Goal: Task Accomplishment & Management: Complete application form

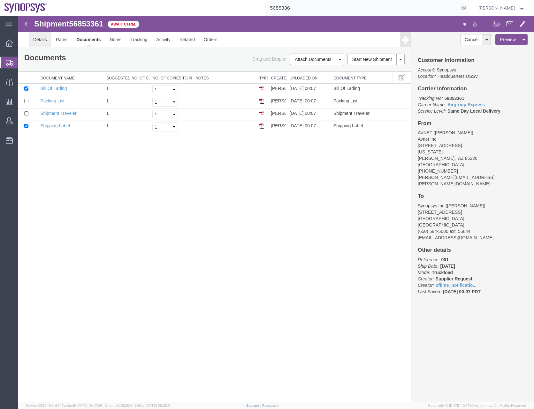
click at [36, 39] on link "Details" at bounding box center [40, 39] width 23 height 15
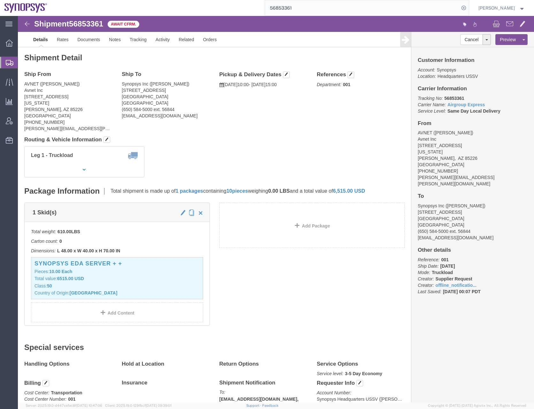
click div "Leg 1 - Truckload Number of trucks: 1"
click link "Details"
click at [0, 0] on span "Create Shipment" at bounding box center [0, 0] width 0 height 0
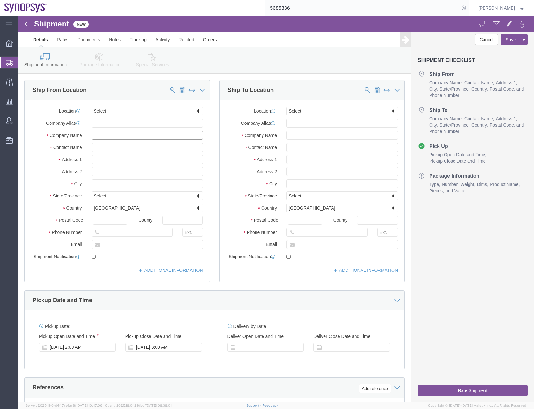
click input "text"
type input "Apple"
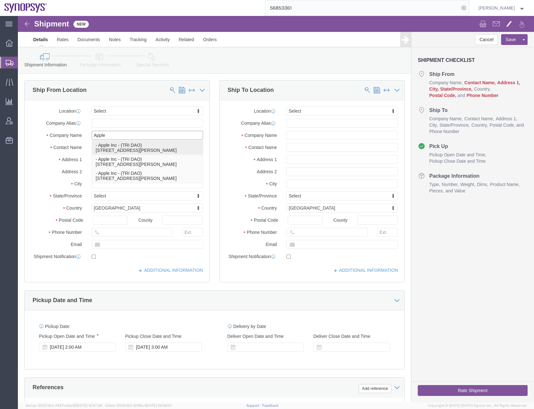
click div "- Apple Inc - (TRI DAO) [STREET_ADDRESS][PERSON_NAME]"
type input "120 SAN [PERSON_NAME] DR"
type input "94086"
type input "Apple Inc"
type input "TRI DAO"
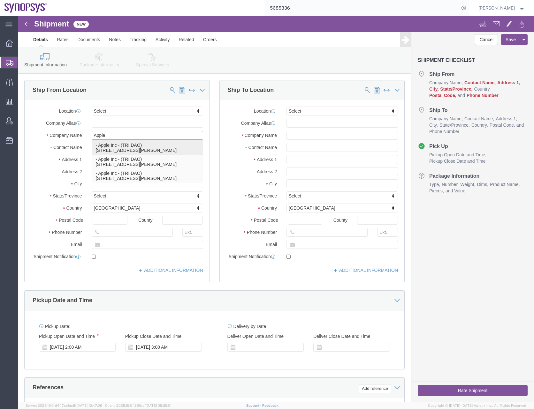
type input "Sunnyvale"
select select "CA"
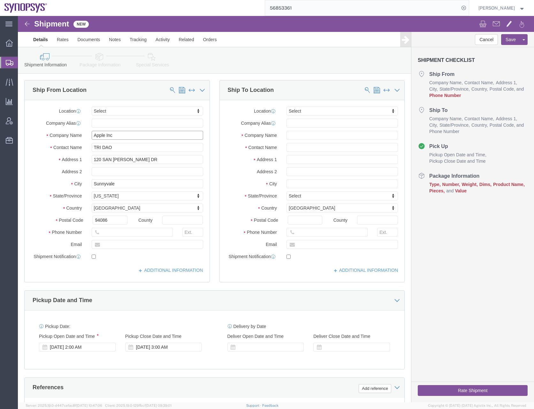
type input "Apple Inc"
click input "text"
type input "[PHONE_NUMBER]"
click input "text"
type input "[EMAIL_ADDRESS][DOMAIN_NAME]"
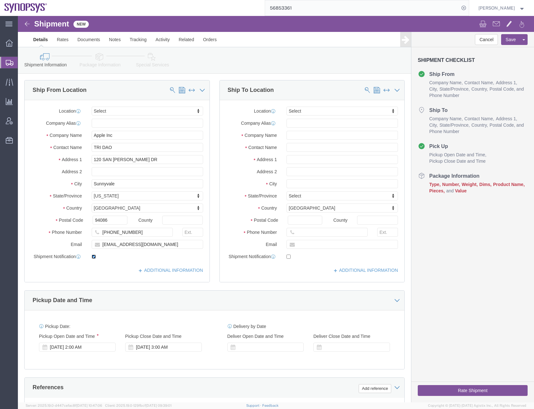
click input "checkbox"
checkbox input "true"
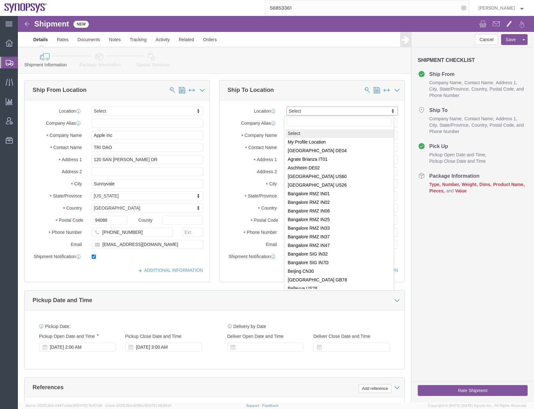
click input "text"
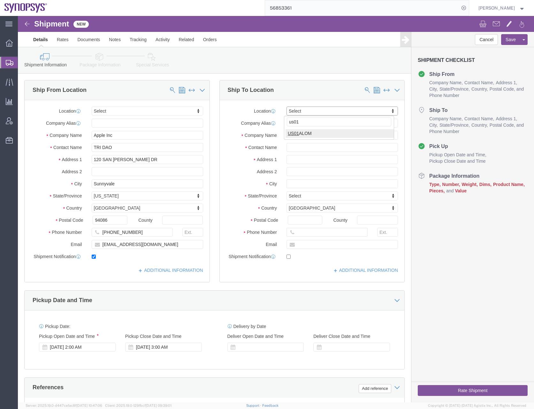
type input "us01"
select select "65511"
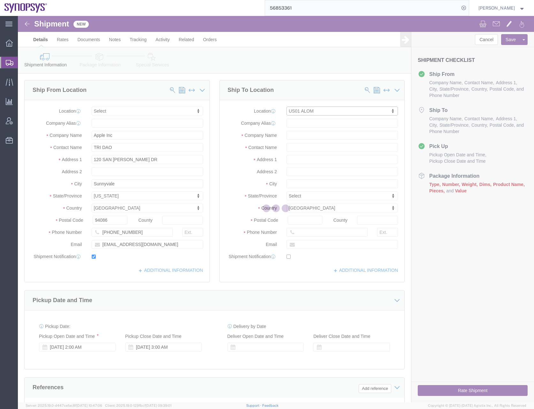
type input "[STREET_ADDRESS]"
type input "94539"
type input "US01"
type input "Synopsys"
type input "Fremont"
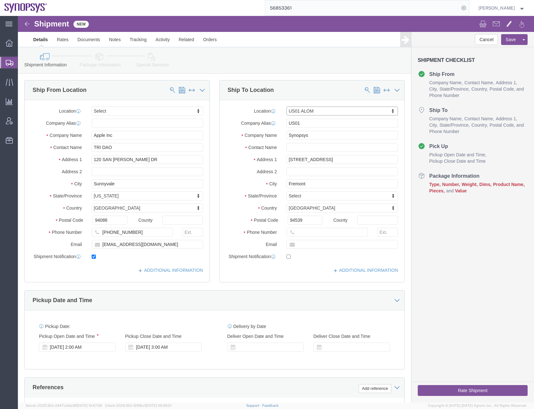
select select "CA"
click input "text"
type input "[PERSON_NAME]"
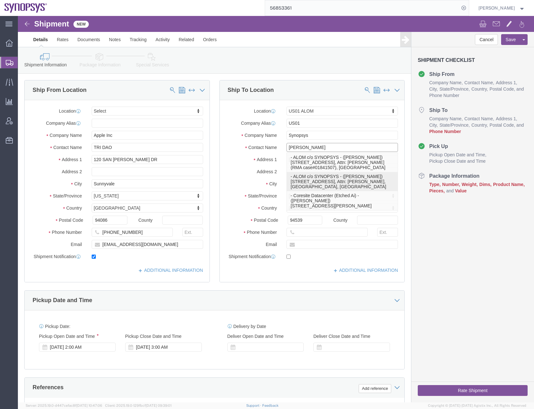
click p "- ALOM c/o SYNOPSYS - ([PERSON_NAME]) [STREET_ADDRESS], Attn: [PERSON_NAME], [G…"
select select
type input "Attn: [PERSON_NAME]"
type input "5102999093"
type input "[EMAIL_ADDRESS][DOMAIN_NAME]"
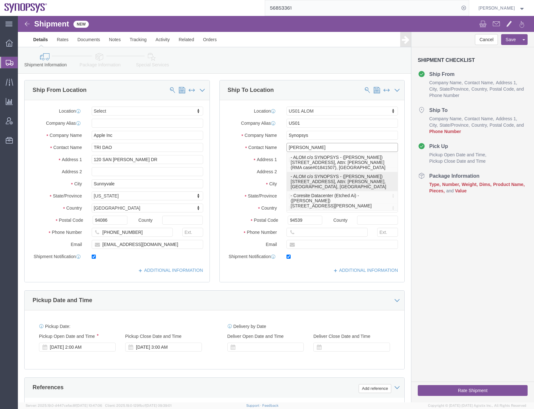
checkbox input "true"
type input "ALOM c/o SYNOPSYS"
type input "[PERSON_NAME]"
select select "CA"
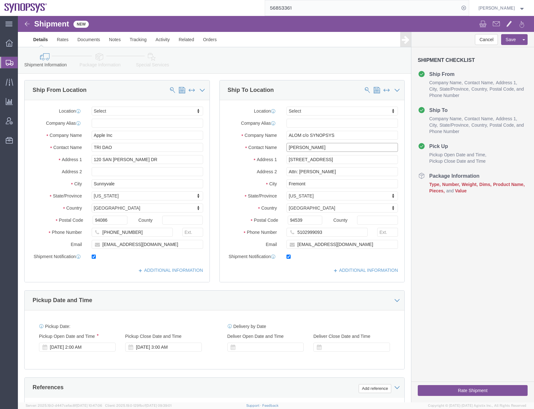
type input "[PERSON_NAME]"
drag, startPoint x: 308, startPoint y: 156, endPoint x: 238, endPoint y: 159, distance: 69.7
click div "Address 2 Attn: [PERSON_NAME]"
click div "Pickup Date and Time"
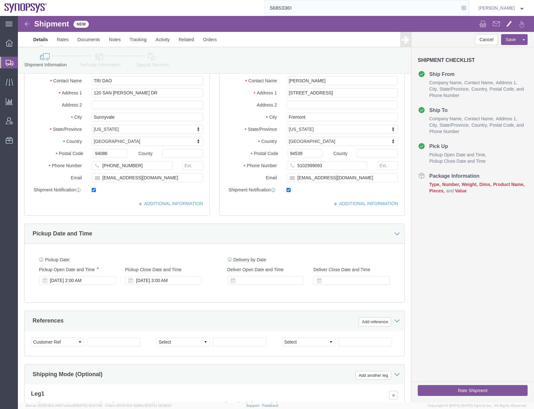
scroll to position [128, 0]
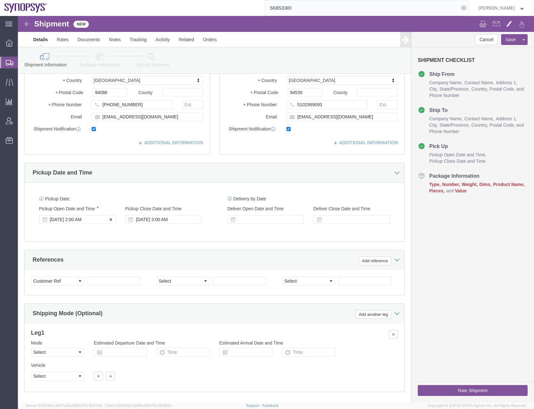
click div "[DATE] 2:00 AM"
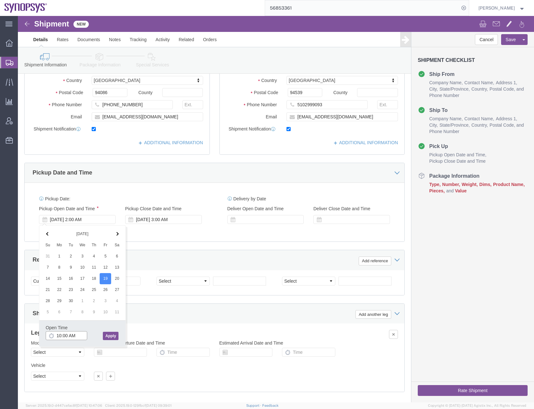
type input "10:00 AM"
click button "Apply"
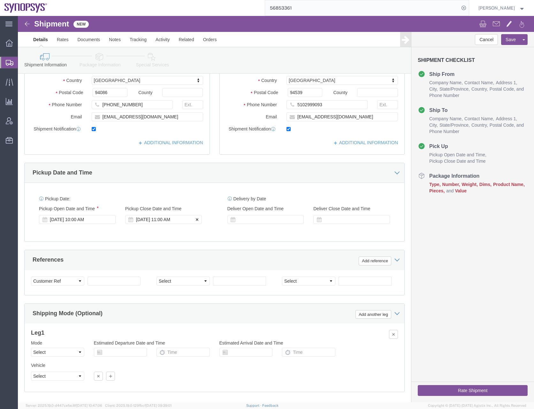
click div "[DATE] 11:00 AM"
click input "12:00 AM"
type input "12:00 PM"
click button "Apply"
click div "Pickup Date: Pickup Start Date Pickup Start Time Pickup Open Date and Time [DAT…"
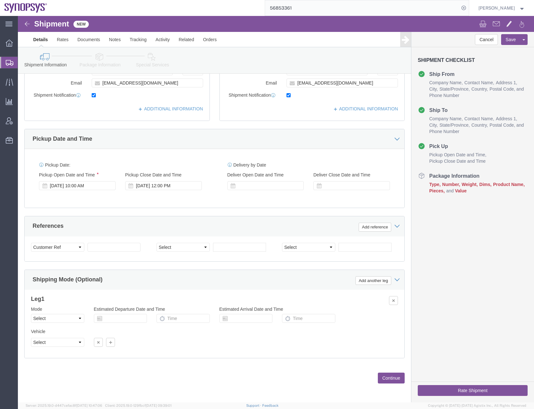
scroll to position [162, 0]
click button "Continue"
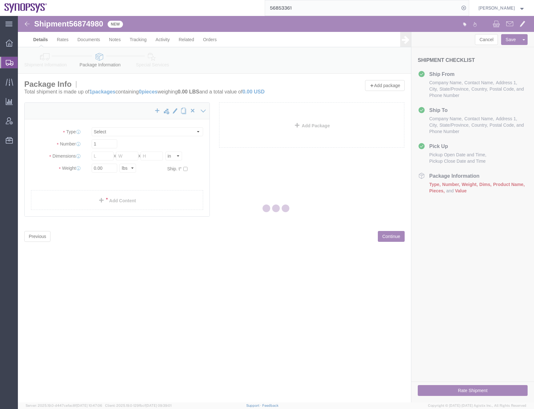
select select "CBOX"
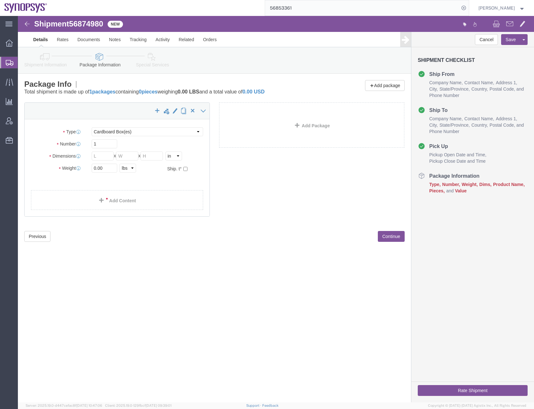
click div "Shipment 56874980 New Details Rates Documents Notes Tracking Activity Related O…"
click select "Select cm ft in"
select select "CM"
click select "Select cm ft in"
click select "Select kgs lbs"
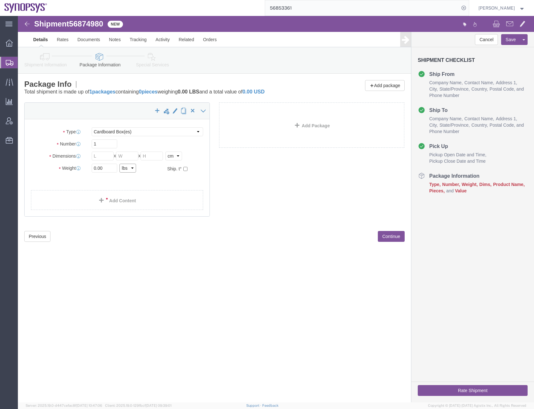
select select "KGS"
click select "Select kgs lbs"
click input "1"
click input "text"
type input "96.52"
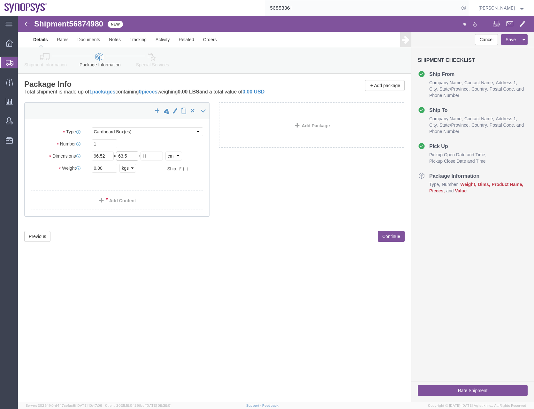
type input "63.5"
type input "38.10"
type input "32"
click div "Previous Continue"
click select "Select cm ft in"
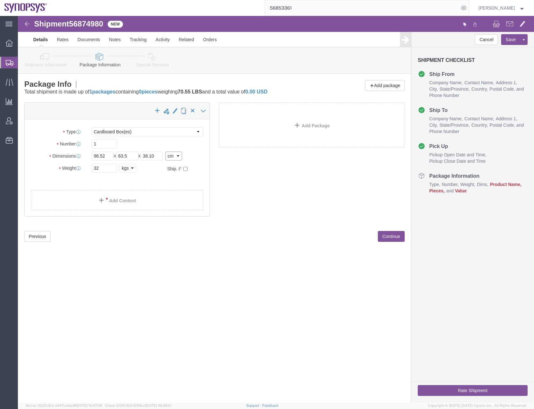
select select "IN"
click select "Select cm ft in"
type input "38.00"
type input "25.00"
type input "15.00"
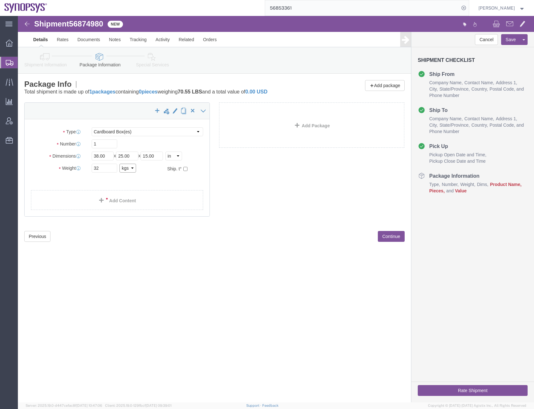
click select "Select kgs lbs"
select select "LBS"
click select "Select kgs lbs"
drag, startPoint x: 92, startPoint y: 154, endPoint x: 73, endPoint y: 154, distance: 18.5
click div "70.55 Select kgs lbs"
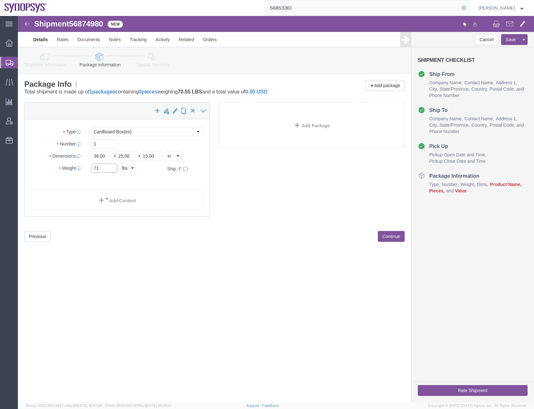
type input "71"
click div "x Package Type Select Bale(s) Basket(s) Bolt(s) Bottle(s) Buckets Bulk Bundle(s…"
click link "Add Content"
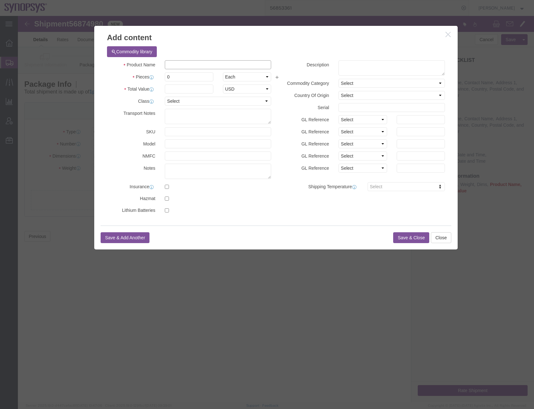
click input "text"
paste input "HW0874-000"
type input "HW0874-000"
click span "Description:"
select select "USD"
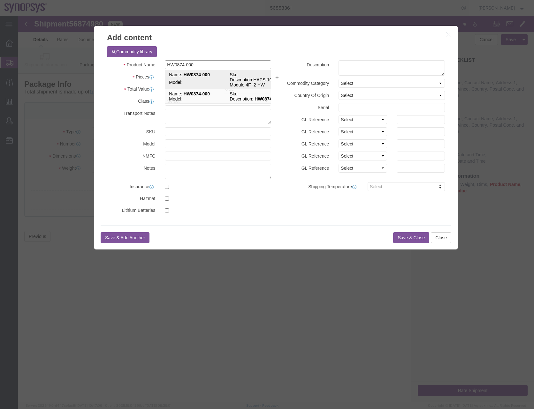
type textarea "HAPS-100 Module 4F -2 HW"
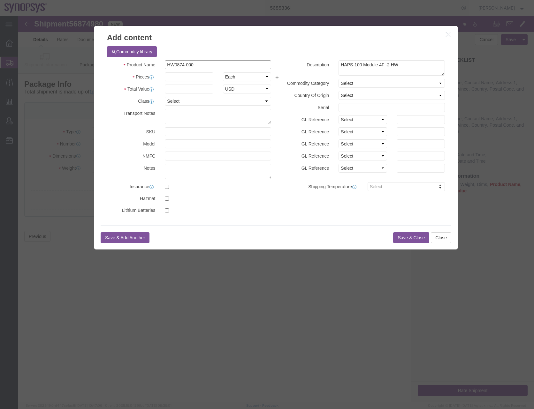
type input "HW0874-000"
click input "text"
type input "1"
click input "text"
type input "100"
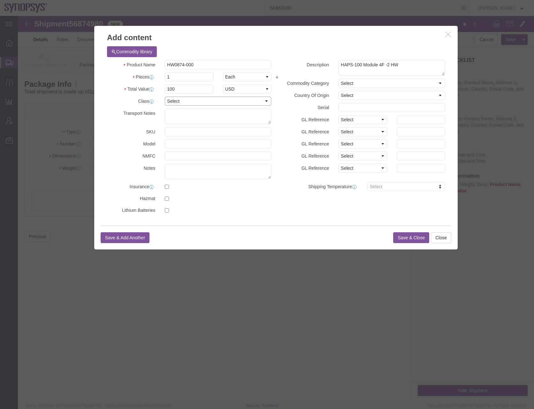
click select "Select 50 55 60 65 70 85 92.5 100 125 175 250 300 400"
select select "50"
click select "Select 50 55 60 65 70 85 92.5 100 125 175 250 300 400"
click select "Select [GEOGRAPHIC_DATA] [GEOGRAPHIC_DATA] [GEOGRAPHIC_DATA] [GEOGRAPHIC_DATA] …"
select select "US"
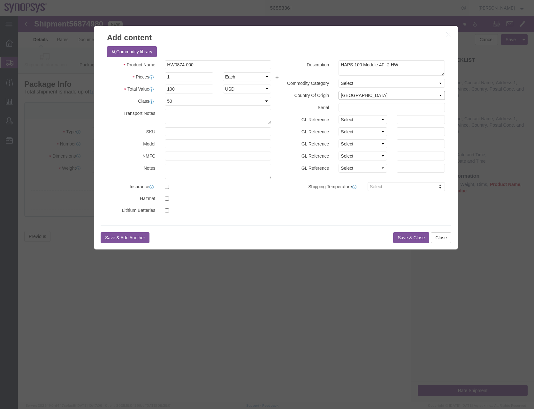
click select "Select [GEOGRAPHIC_DATA] [GEOGRAPHIC_DATA] [GEOGRAPHIC_DATA] [GEOGRAPHIC_DATA] …"
click input "text"
click div
click input "text"
paste input "E039847"
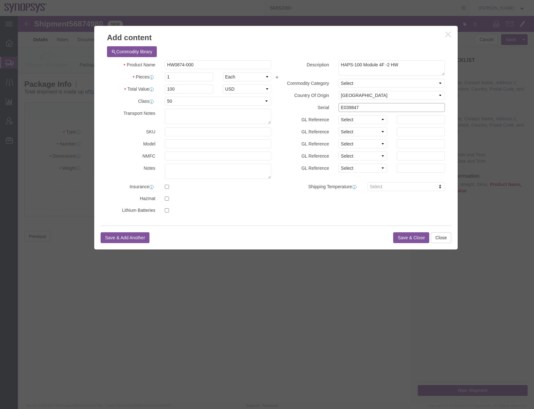
type input "E039847"
click h3 "Add content"
click textarea "HAPS-100 Module 4F -2 HW"
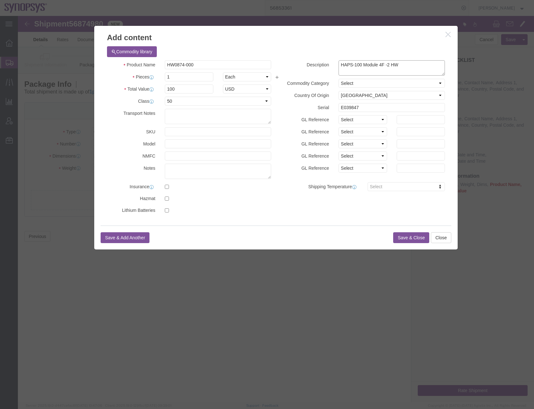
click textarea "HAPS-100 Module 4F -2 HW"
paste textarea "1908497 5000005627"
click textarea "HAPS-100 Module 4F -2 HW 1908497 5000005627"
click textarea "HAPS-100 Module 4F -2 HW Case 1908497 5000005627"
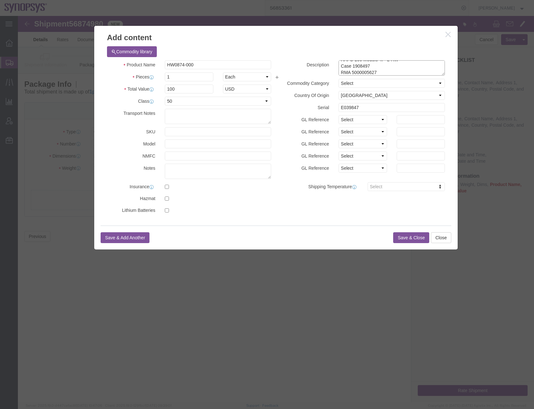
type textarea "HAPS-100 Module 4F -2 HW Case 1908497 RMA 5000005627"
click button "Save & Close"
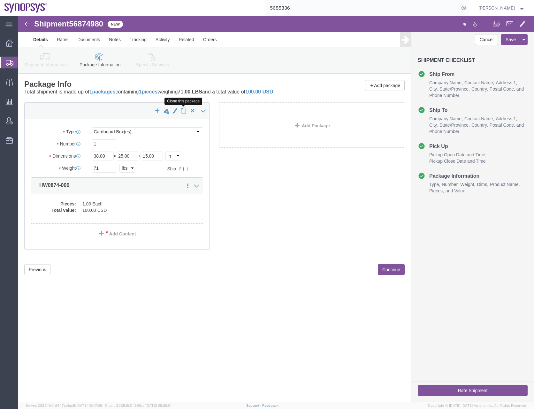
click span "button"
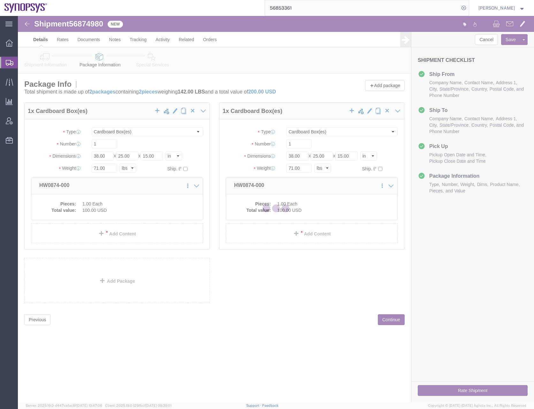
select select "CBOX"
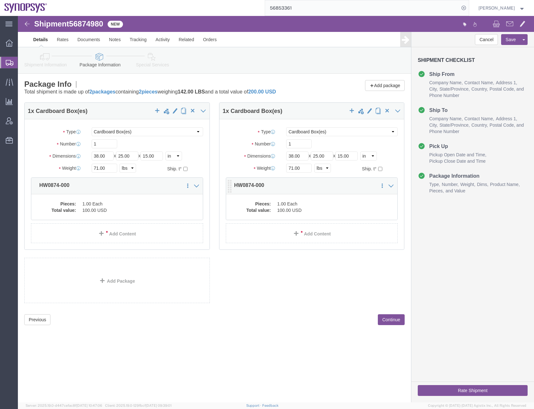
click dd "1.00 Each"
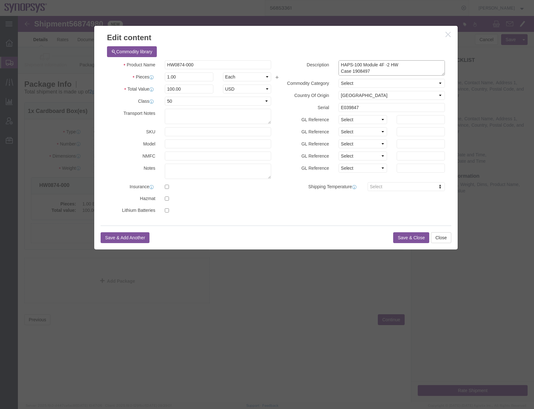
click textarea "HAPS-100 Module 4F -2 HW Case 1908497 RMA 5000005627"
drag, startPoint x: 364, startPoint y: 55, endPoint x: 318, endPoint y: 51, distance: 46.1
click div "HAPS-100 Module 4F -2 HW Case 1908497 RMA 5000005627"
click textarea "HAPS-100 Module 4F -2 HW Case 1908497 RMA 5000005627"
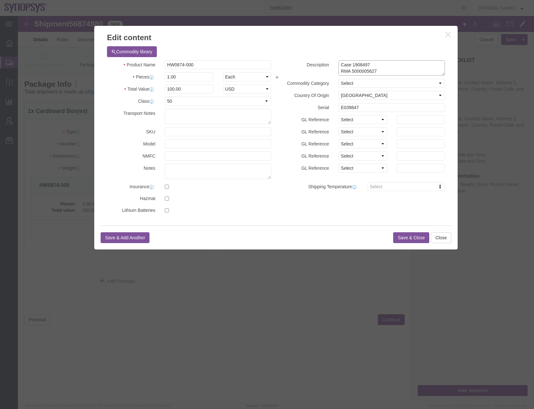
scroll to position [0, 0]
drag, startPoint x: 359, startPoint y: 54, endPoint x: 316, endPoint y: 53, distance: 43.1
click div "HAPS-100 Module 4F -2 HW Case 1908497 RMA 5000005627"
paste textarea "8 5000005629"
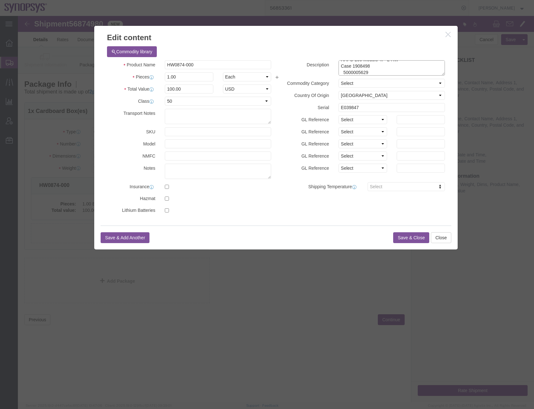
click textarea "HAPS-100 Module 4F -2 HW Case 1908497 RMA 5000005627"
type textarea "HAPS-100 Module 4F -2 HW Case 1908498 RMA 5000005629"
click input "E039847"
paste input "2"
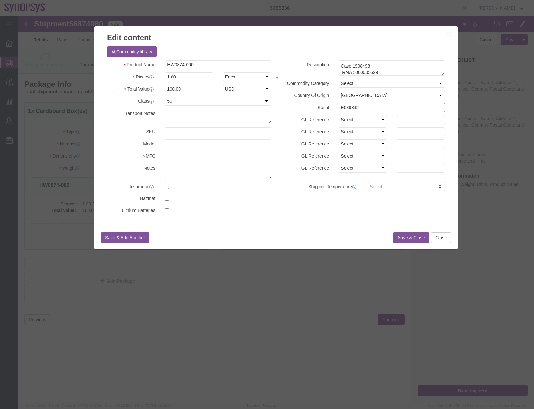
type input "E039842"
click button "Save & Close"
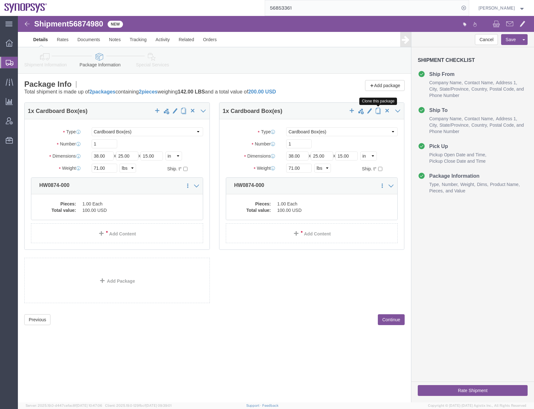
click span "button"
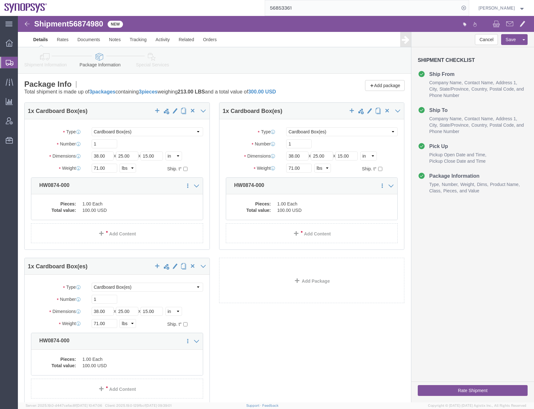
select select "CBOX"
click dd "100.00 USD"
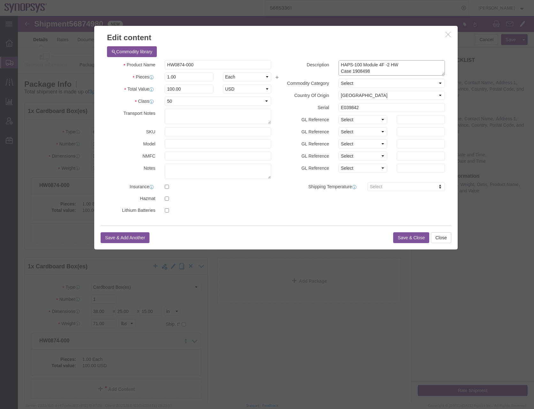
click textarea "HAPS-100 Module 4F -2 HW Case 1908498 RMA 5000005629"
drag, startPoint x: 359, startPoint y: 56, endPoint x: 334, endPoint y: 53, distance: 25.6
click textarea "HAPS-100 Module 4F -2 HW Case 1908498 RMA 5000005629"
paste textarea "6 5000005628"
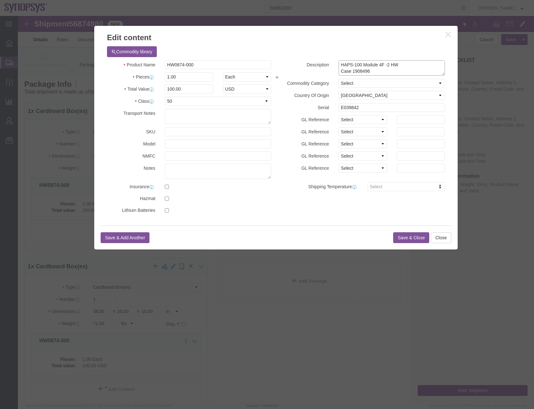
scroll to position [5, 0]
click textarea "HAPS-100 Module 4F -2 HW Case 1908498 RMA 5000005629"
type textarea "HAPS-100 Module 4F -2 HW Case 1908496 RMA 5000005628"
click input "E039842"
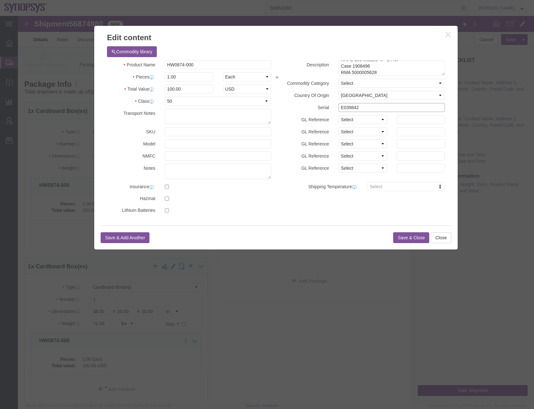
paste input "25663"
type input "E025663"
click button "Save & Close"
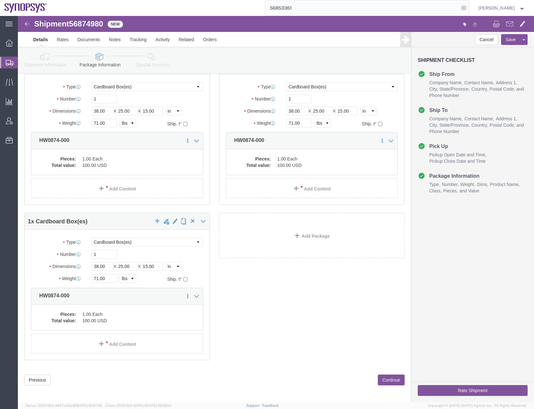
scroll to position [48, 0]
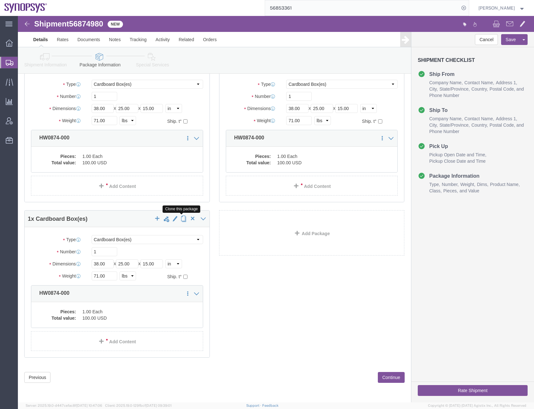
click span "button"
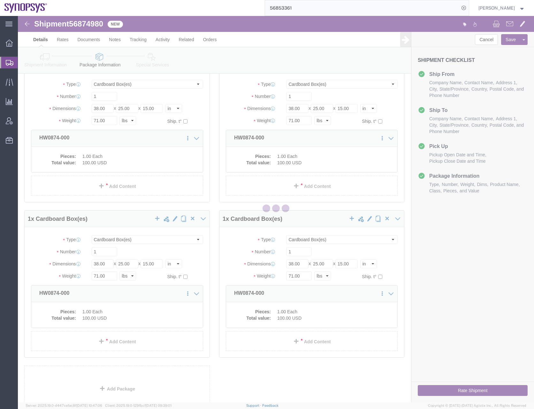
scroll to position [0, 0]
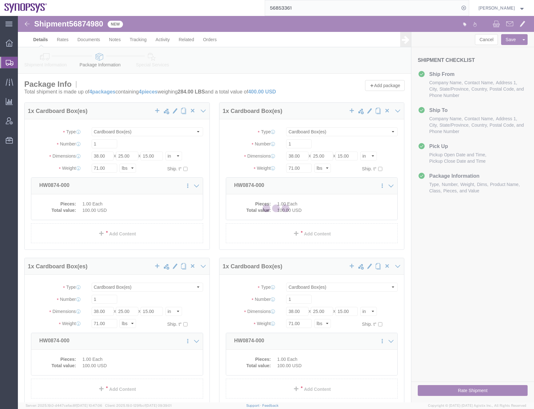
select select "CBOX"
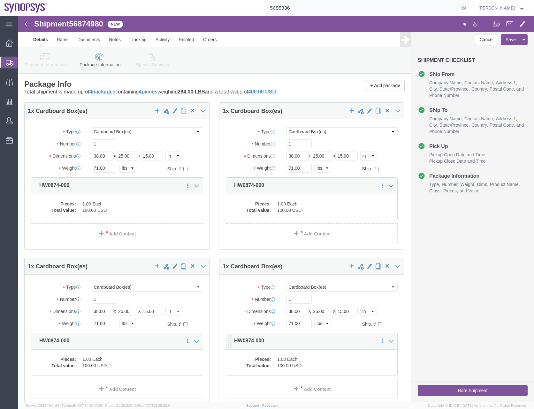
click dd "1.00 Each"
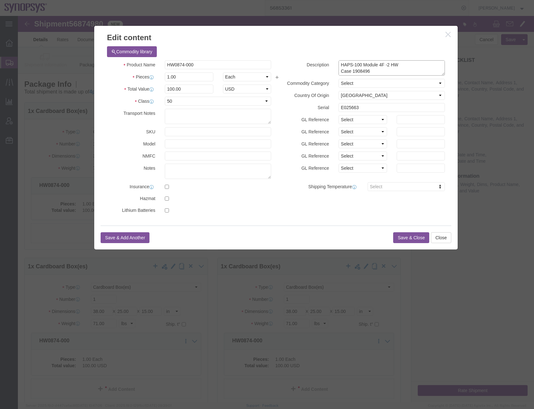
click textarea "HAPS-100 Module 4F -2 HW Case 1908496 RMA 5000005628"
drag, startPoint x: 358, startPoint y: 56, endPoint x: 334, endPoint y: 54, distance: 24.7
click textarea "HAPS-100 Module 4F -2 HW Case 1908496 RMA 5000005628"
paste textarea "5 5000005626"
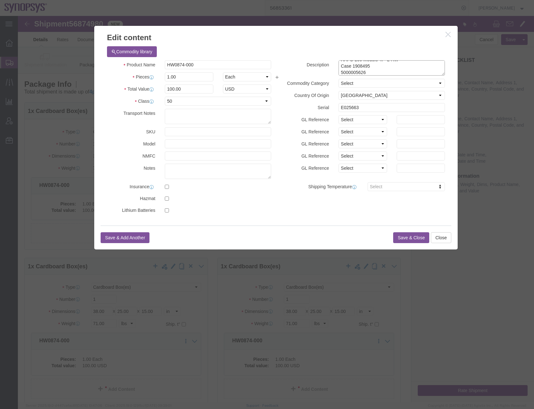
click textarea "HAPS-100 Module 4F -2 HW Case 1908496 RMA 5000005628"
type textarea "HAPS-100 Module 4F -2 HW Case 1908495 RMA 5000005626"
click input "E025663"
paste input "31804"
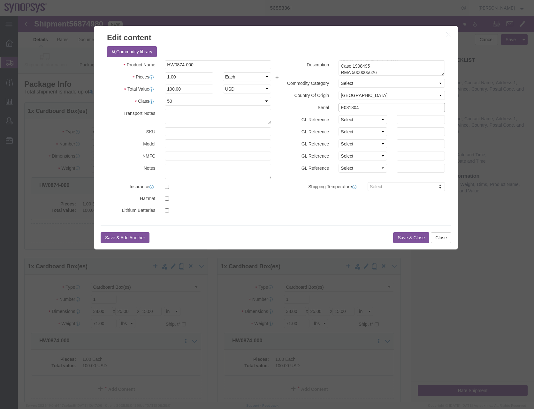
type input "E031804"
click button "Save & Close"
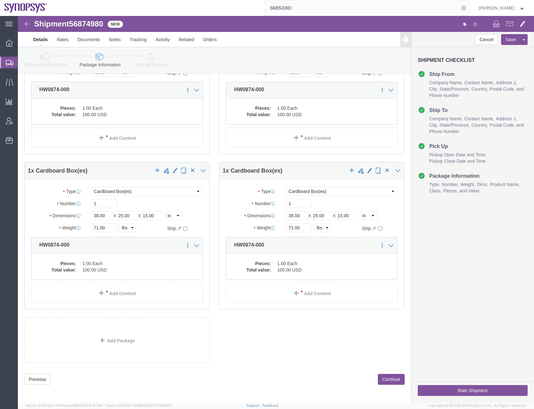
scroll to position [98, 0]
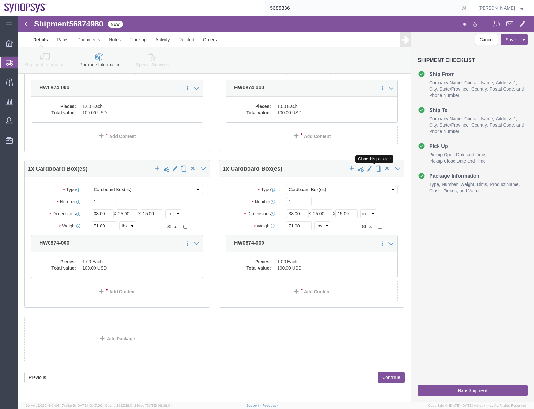
click span "button"
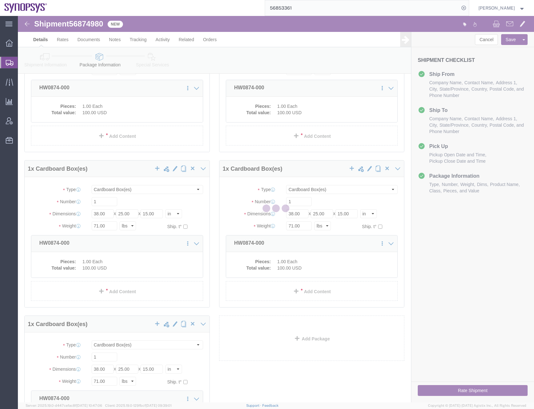
scroll to position [0, 0]
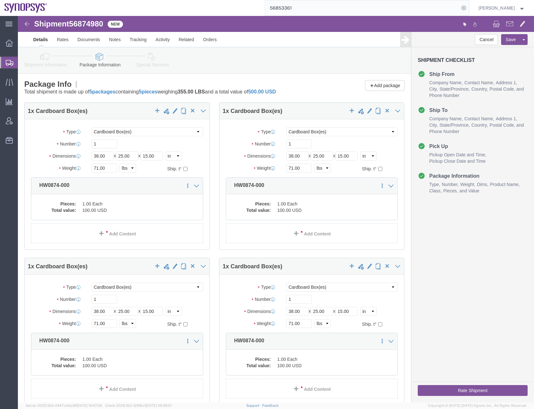
select select "CBOX"
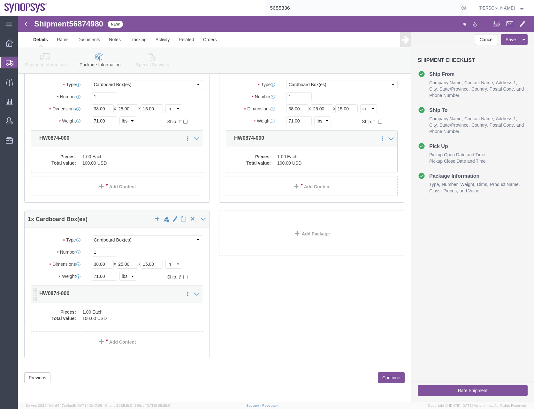
scroll to position [203, 0]
click dd "100.00 USD"
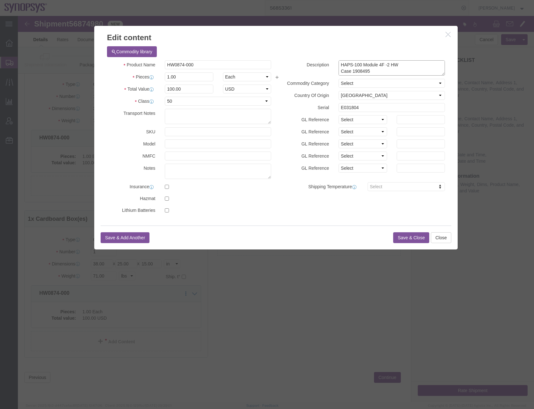
click textarea "HAPS-100 Module 4F -2 HW Case 1908495 RMA 5000005626"
drag, startPoint x: 359, startPoint y: 55, endPoint x: 333, endPoint y: 51, distance: 26.5
click textarea "HAPS-100 Module 4F -2 HW Case 1908495 RMA 5000005626"
paste textarea "6626 5000005617"
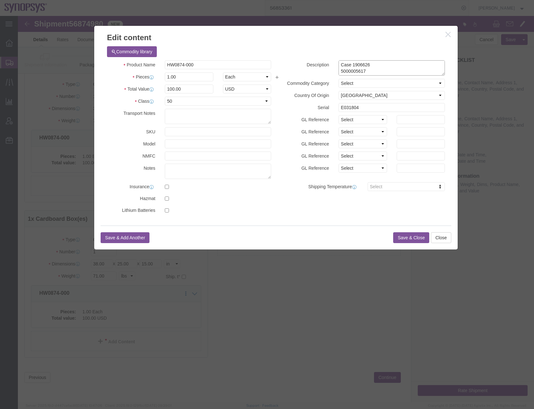
scroll to position [5, 0]
click textarea "HAPS-100 Module 4F -2 HW Case 1908495 RMA 5000005626"
type textarea "HAPS-100 Module 4F -2 HW Case 1906626 RMA 5000005617"
click input "E031804"
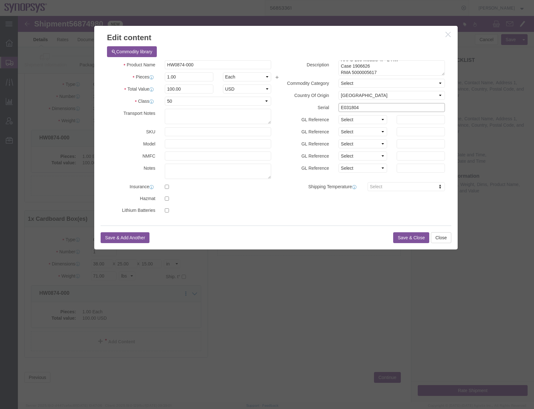
paste input "X007208"
type input "X007208"
click button "Save & Close"
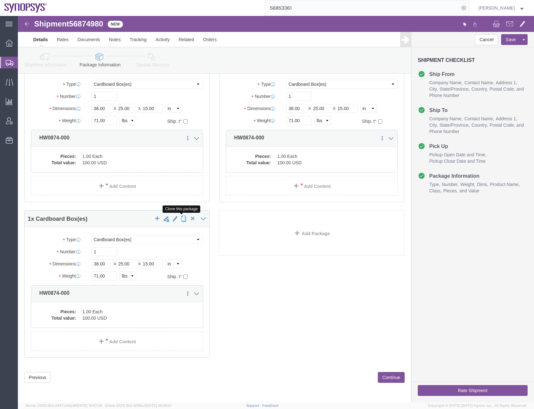
click span "button"
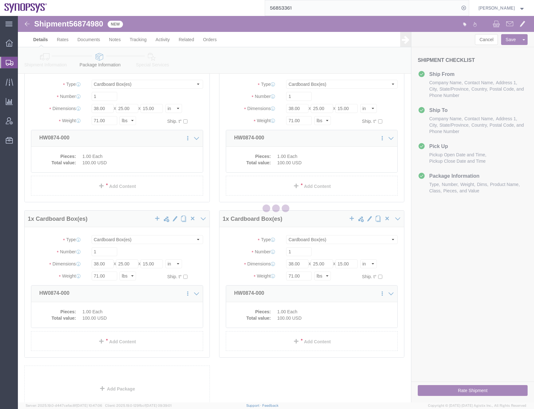
scroll to position [0, 0]
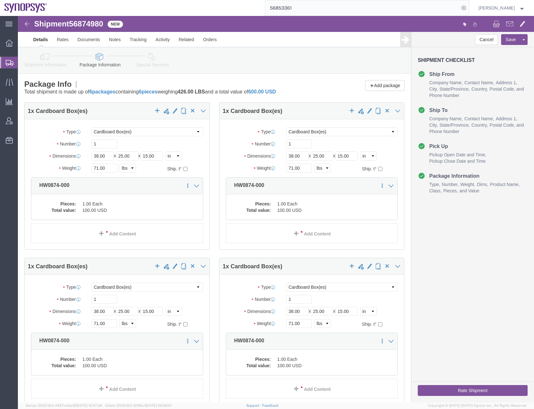
select select "CBOX"
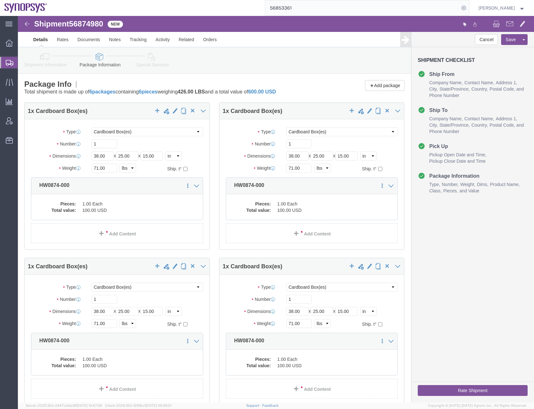
select select "CBOX"
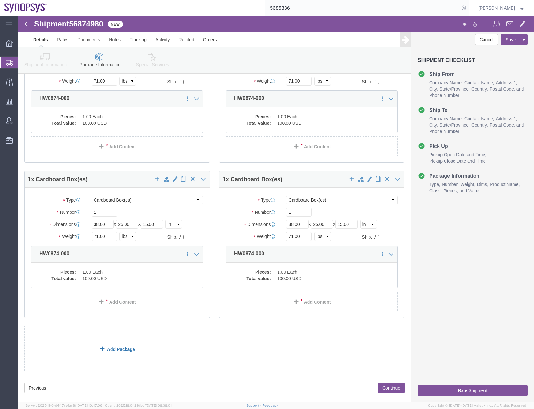
scroll to position [253, 0]
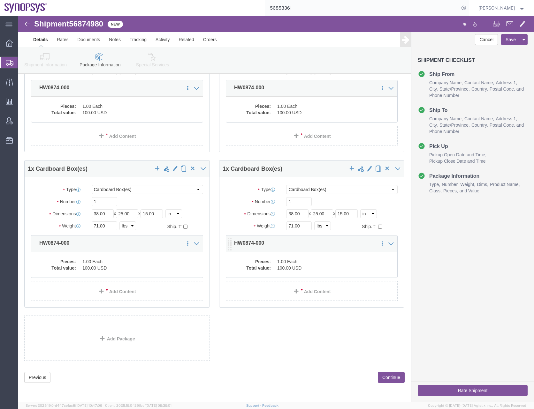
click dd "100.00 USD"
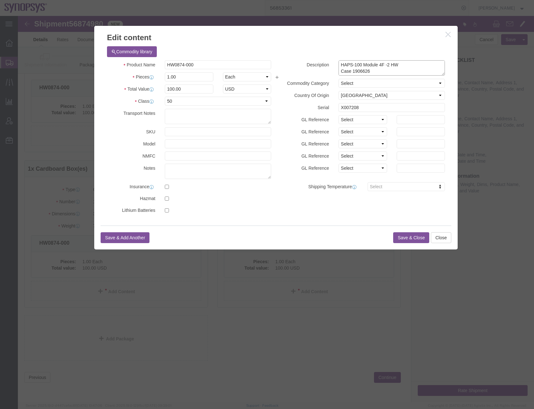
scroll to position [6, 0]
drag, startPoint x: 360, startPoint y: 55, endPoint x: 333, endPoint y: 51, distance: 26.7
click textarea "HAPS-100 Module 4F -2 HW Case 1906626 RMA 5000005617"
paste textarea "3 5000005616"
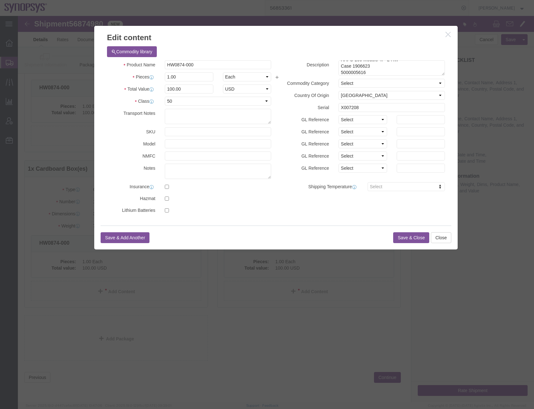
click div
click textarea "HAPS-100 Module 4F -2 HW Case 1906626 RMA 5000005617"
type textarea "HAPS-100 Module 4F -2 HW Case 1906623 RMA 5000005616"
click input "X007208"
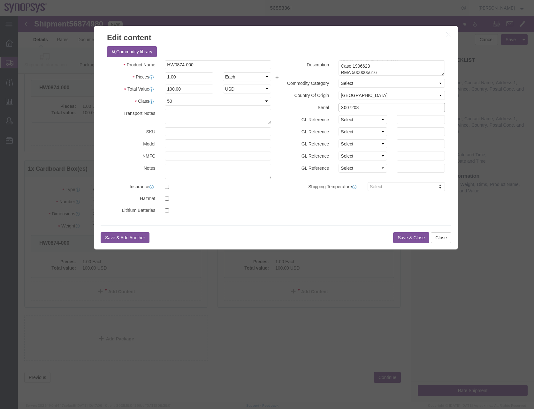
paste input "E031805"
type input "E031805"
click button "Save & Close"
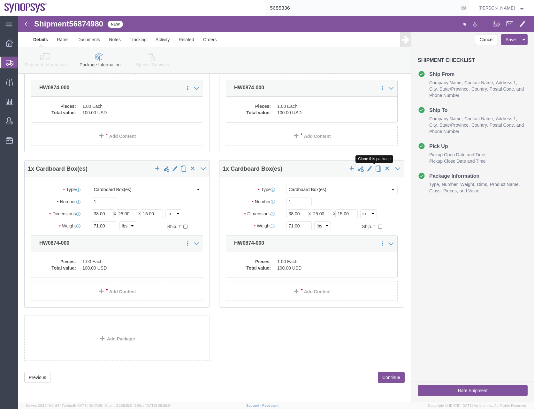
click span "button"
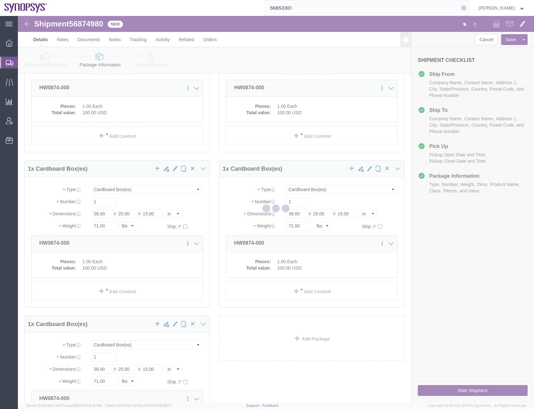
scroll to position [0, 0]
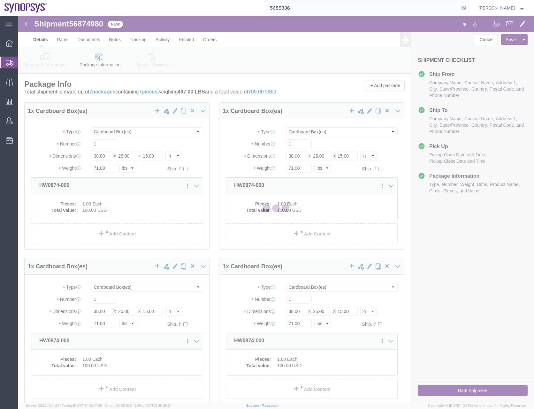
select select "CBOX"
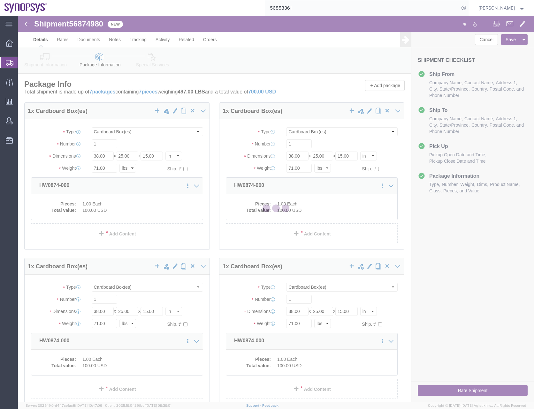
select select "CBOX"
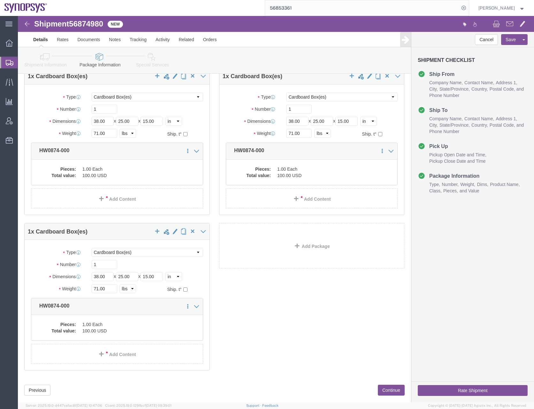
scroll to position [351, 0]
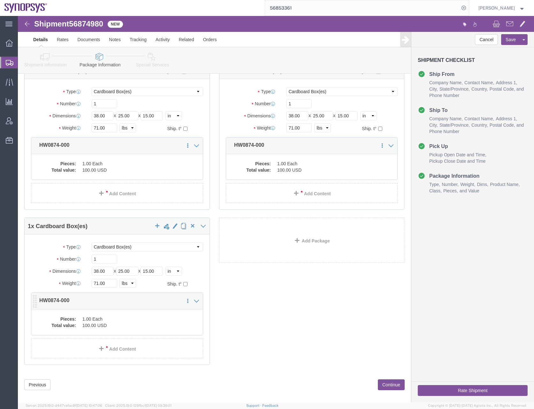
click div "Pieces: 1.00 Each Total value: 100.00 USD"
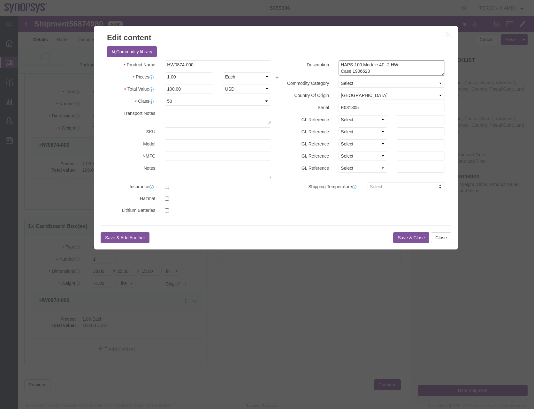
click textarea "HAPS-100 Module 4F -2 HW Case 1906623 RMA 5000005616"
drag, startPoint x: 359, startPoint y: 56, endPoint x: 333, endPoint y: 51, distance: 25.7
click textarea "HAPS-100 Module 4F -2 HW Case 1906623 RMA 5000005616"
paste textarea "30 500000561"
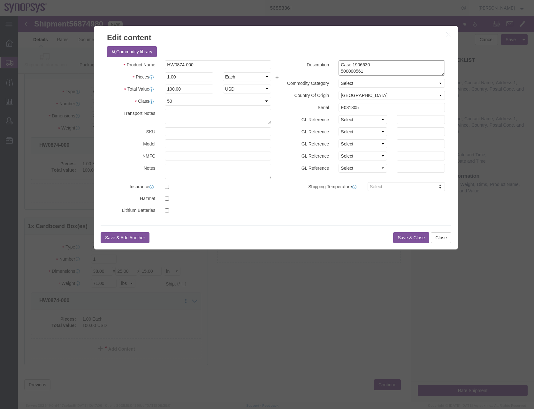
scroll to position [5, 0]
type textarea "HAPS-100 Module 4F -2 HW Case 1906630 5000005615"
click input "E031805"
paste input "1236"
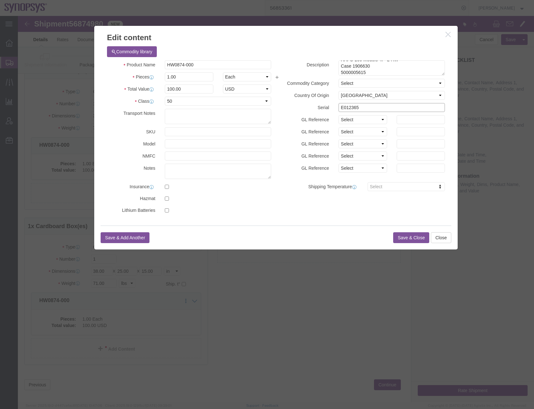
type input "E012365"
click button "Save & Close"
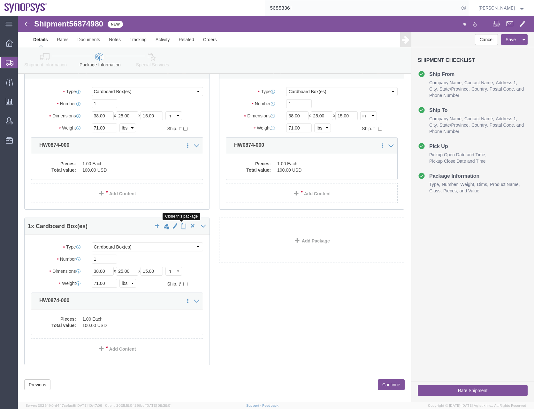
click span "button"
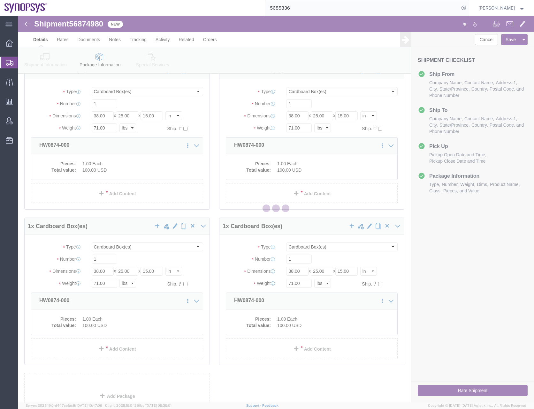
scroll to position [0, 0]
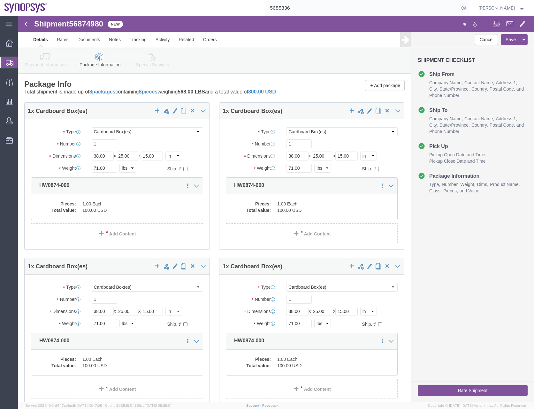
select select "CBOX"
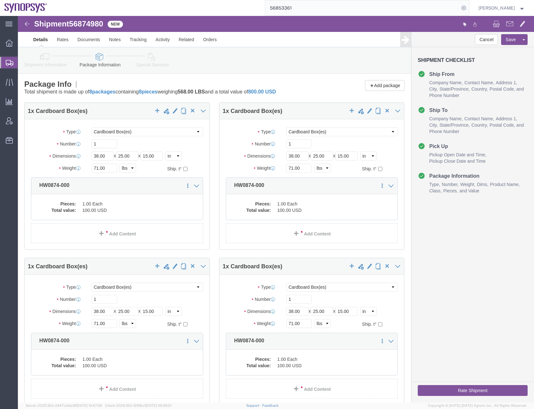
select select "CBOX"
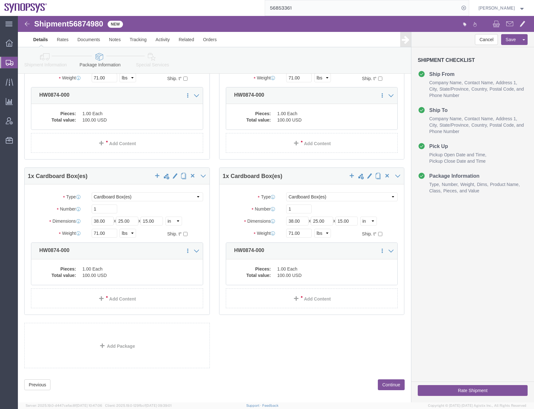
scroll to position [409, 0]
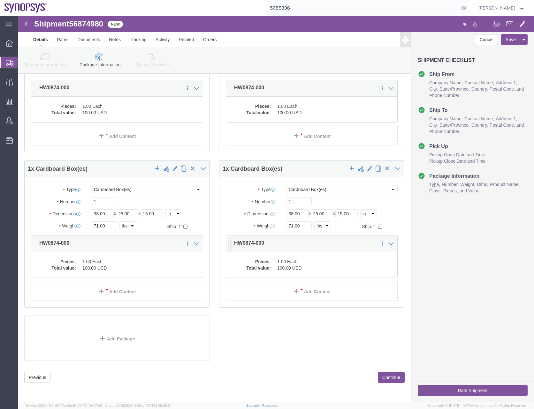
click dd "1.00 Each"
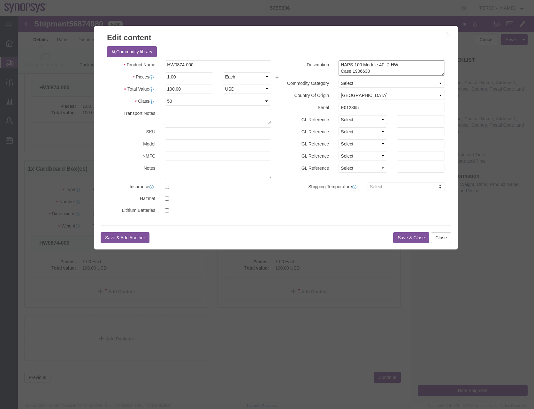
click textarea "HAPS-100 Module 4F -2 HW Case 1906630 5000005615"
drag, startPoint x: 348, startPoint y: 54, endPoint x: 332, endPoint y: 51, distance: 16.3
click textarea "HAPS-100 Module 4F -2 HW Case 1906630 5000005615"
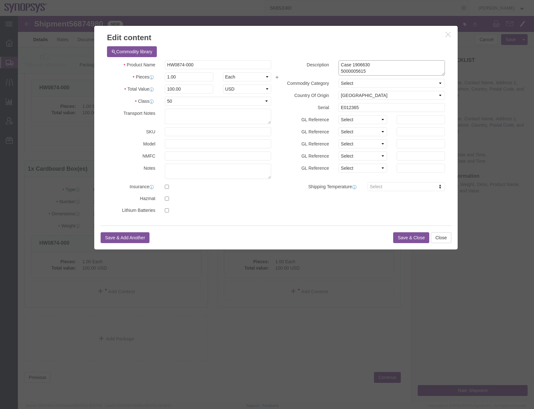
paste textarea "3470 5000005599"
click textarea "HAPS-100 Module 4F -2 HW Case 1906630 5000005615"
type textarea "HAPS-100 Module 4F -2 HW Case 1903470 RMA 5000005599"
click input "E012365"
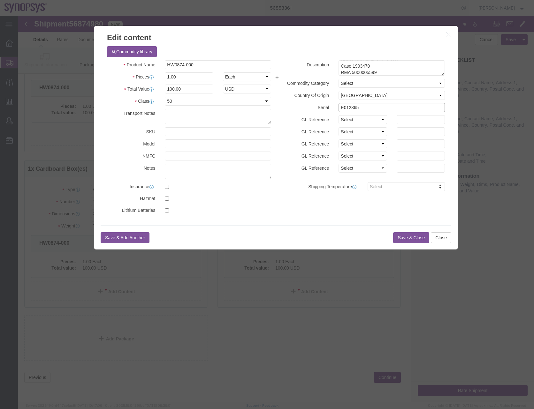
click input "E012365"
paste input "40052"
type input "E040052"
click button "Save & Close"
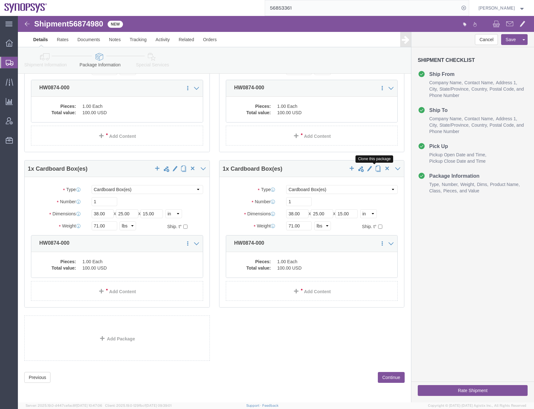
click span "button"
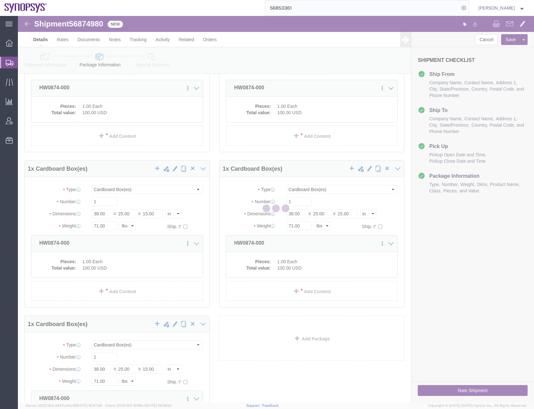
scroll to position [0, 0]
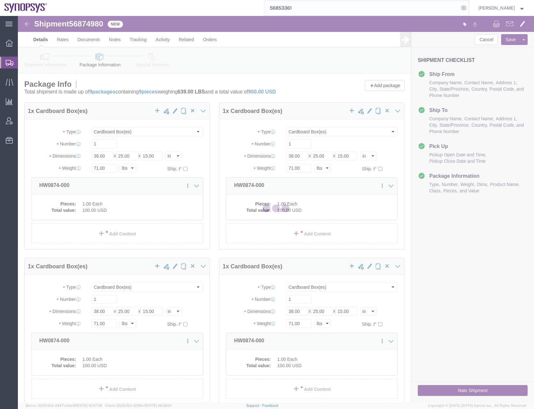
select select "CBOX"
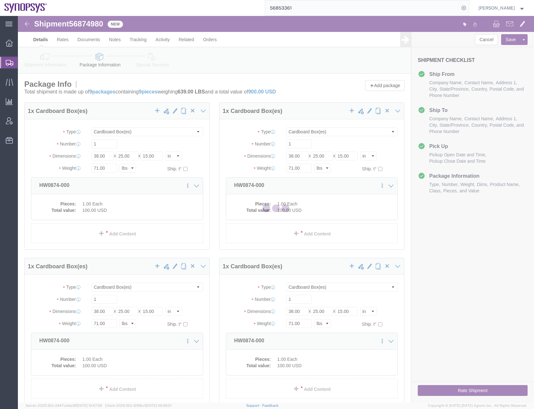
select select "CBOX"
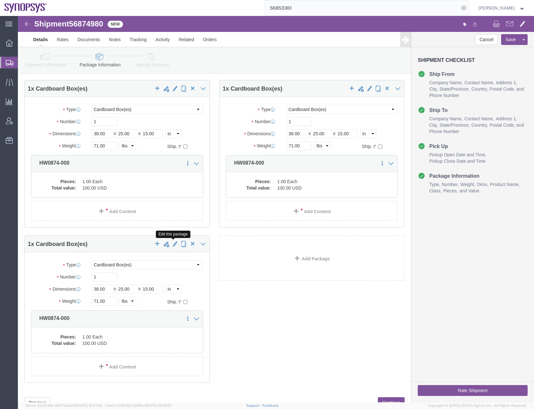
scroll to position [514, 0]
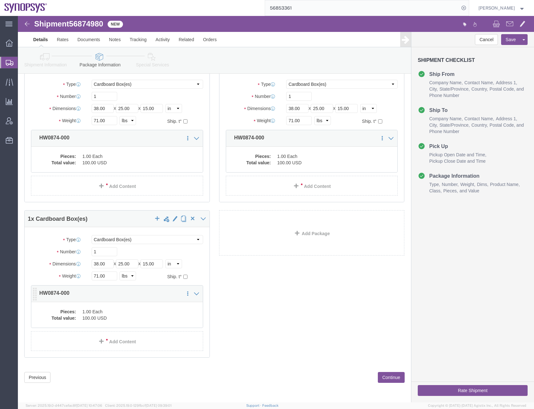
click dd "100.00 USD"
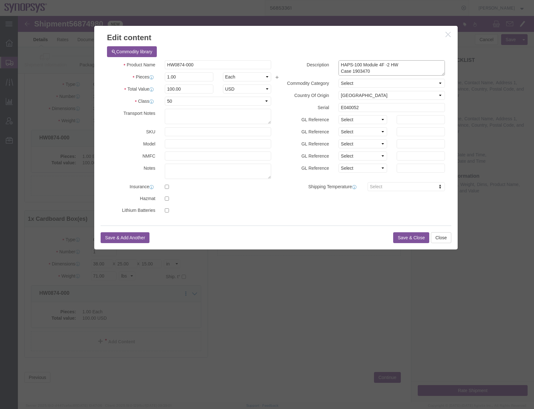
click textarea "HAPS-100 Module 4F -2 HW Case 1903470 RMA 5000005599"
drag, startPoint x: 357, startPoint y: 55, endPoint x: 333, endPoint y: 52, distance: 24.1
click textarea "HAPS-100 Module 4F -2 HW Case 1903470 RMA 5000005599"
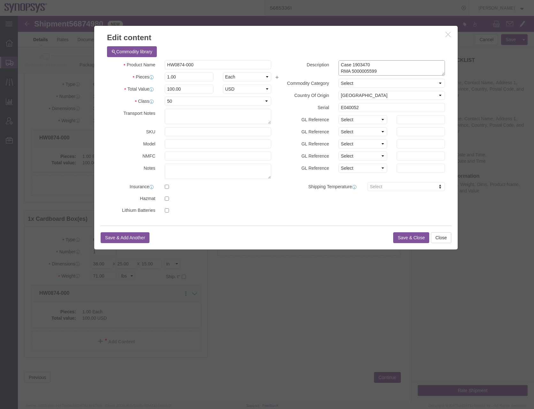
paste textarea "1532 5000005596"
click textarea "HAPS-100 Module 4F -2 HW Case 1903470 RMA 5000005599"
type textarea "HAPS-100 Module 4F -2 HW Case 1901532 RMA 5000005596"
click input "E040052"
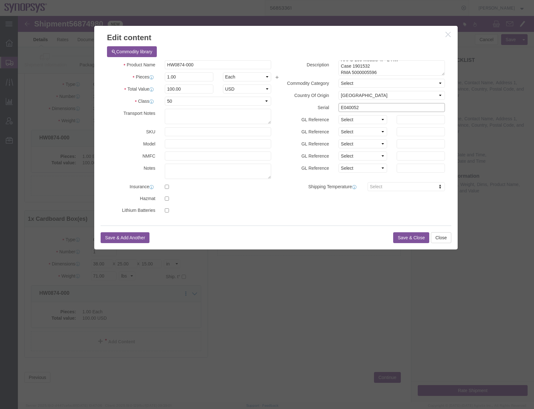
click input "E040052"
paste input "114129"
type input "E114129"
click button "Save & Close"
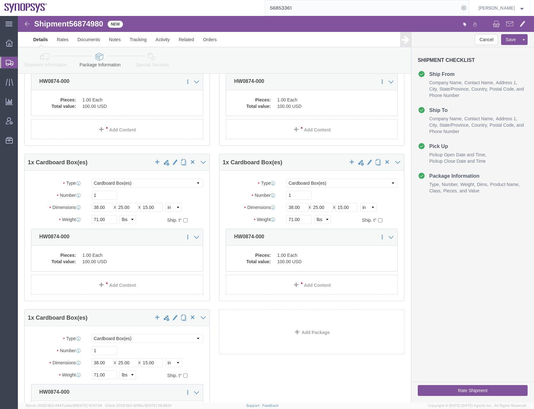
scroll to position [514, 0]
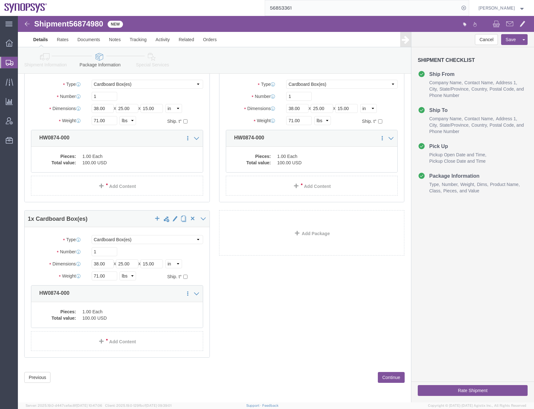
click button "Continue"
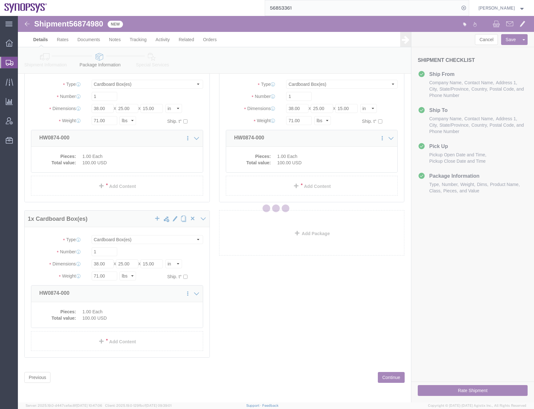
select select
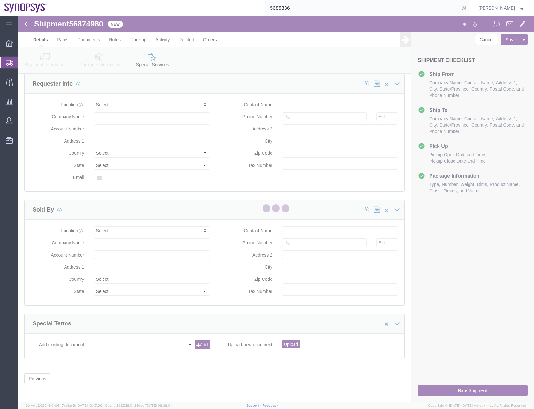
select select "COSTCENTER"
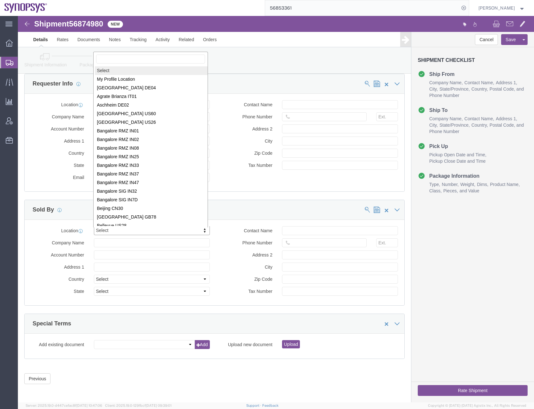
scroll to position [1, 0]
select select "MYPROFILE"
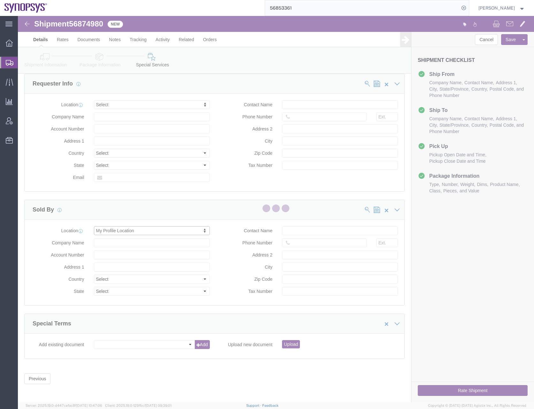
type input "Synopsys Headquarters USSV"
type input "[STREET_ADDRESS]"
select select "US"
type input "[PERSON_NAME]"
type input "0016505845000"
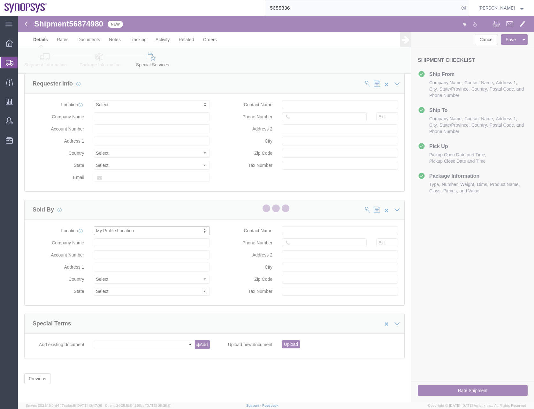
type input "Sunnyvale"
type input "94085"
type input "[US_EMPLOYER_IDENTIFICATION_NUMBER]"
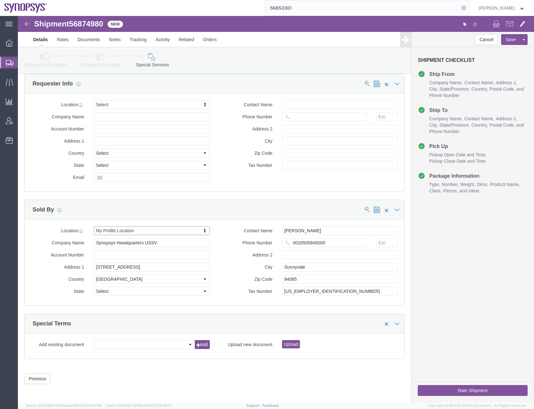
select select "CA"
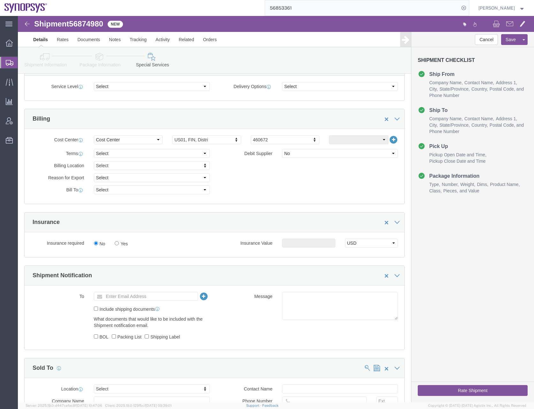
scroll to position [141, 0]
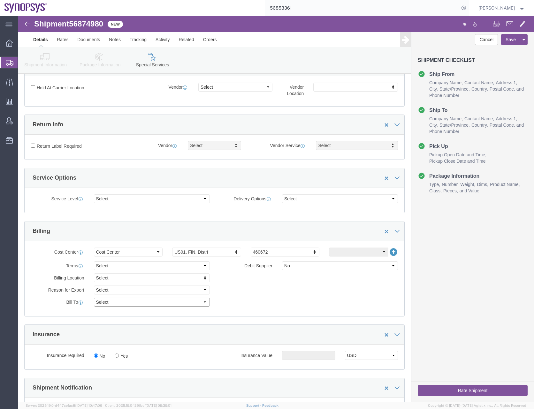
click select "Select Recipient Account Sender/Shipper Third Party Account"
select select "SHIP"
click select "Select Recipient Account Sender/Shipper Third Party Account"
click div "Billing Location Select Select My Profile Location [GEOGRAPHIC_DATA] DE04 Agrat…"
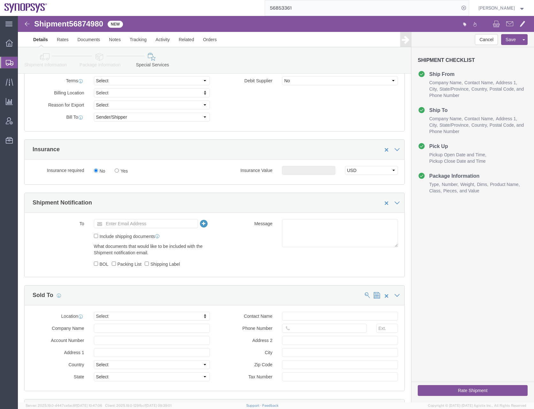
scroll to position [351, 0]
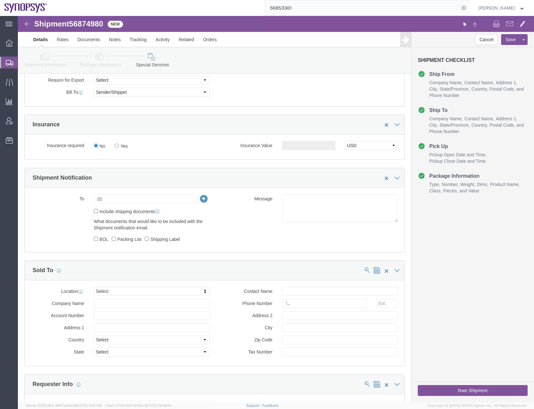
click input "text"
paste input ""[PERSON_NAME]" <[EMAIL_ADDRESS][DOMAIN_NAME]>"
type input ""[PERSON_NAME]" <[EMAIL_ADDRESS][DOMAIN_NAME]>"
type input "Enter Email Address"
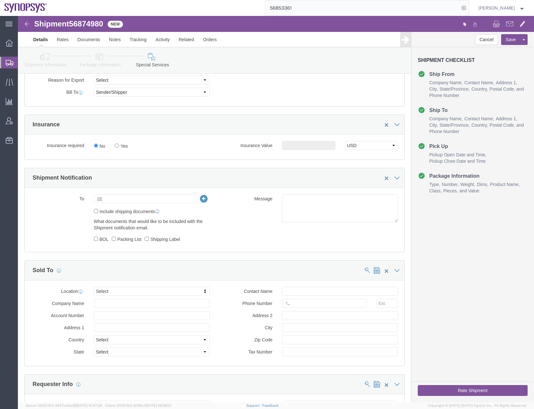
click input "text"
paste input "[EMAIL_ADDRESS][DOMAIN_NAME]"
type input "[EMAIL_ADDRESS][DOMAIN_NAME]"
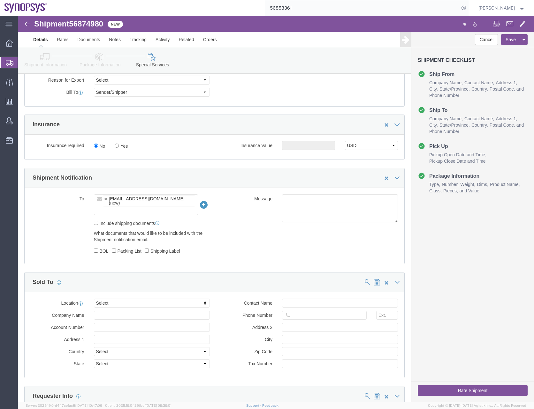
click ul "[EMAIL_ADDRESS][DOMAIN_NAME] (new)"
paste input "[PERSON_NAME][EMAIL_ADDRESS][DOMAIN_NAME]"
type input "[PERSON_NAME][EMAIL_ADDRESS][DOMAIN_NAME]"
type input "[EMAIL_ADDRESS][DOMAIN_NAME],[PERSON_NAME][EMAIL_ADDRESS][DOMAIN_NAME]"
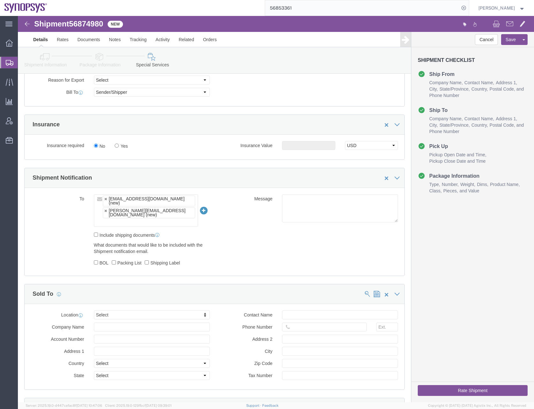
click input "text"
paste input "[EMAIL_ADDRESS][DOMAIN_NAME]"
type input "[EMAIL_ADDRESS][DOMAIN_NAME]"
type input "[EMAIL_ADDRESS][DOMAIN_NAME],[PERSON_NAME][EMAIL_ADDRESS][DOMAIN_NAME],[EMAIL_A…"
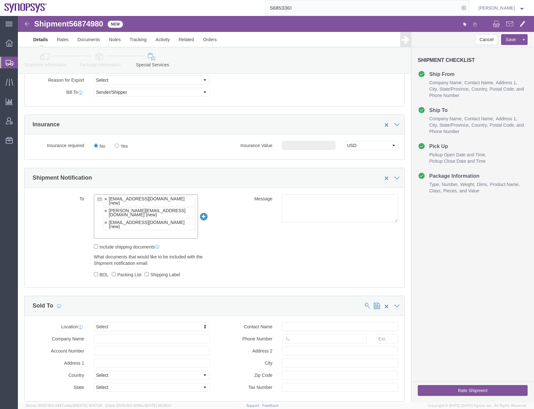
click input "text"
paste input "[PERSON_NAME][EMAIL_ADDRESS][DOMAIN_NAME]"
type input "[PERSON_NAME][EMAIL_ADDRESS][DOMAIN_NAME]"
type input "[EMAIL_ADDRESS][DOMAIN_NAME],[PERSON_NAME][EMAIL_ADDRESS][DOMAIN_NAME],[EMAIL_A…"
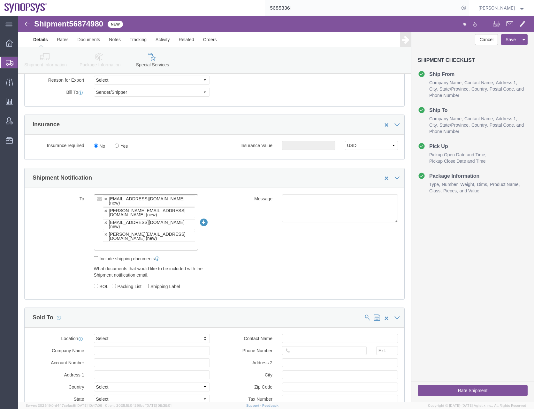
paste input "[EMAIL_ADDRESS][DOMAIN_NAME]"
type input "[EMAIL_ADDRESS][DOMAIN_NAME]"
type input "[EMAIL_ADDRESS][DOMAIN_NAME],[PERSON_NAME][EMAIL_ADDRESS][DOMAIN_NAME],[EMAIL_A…"
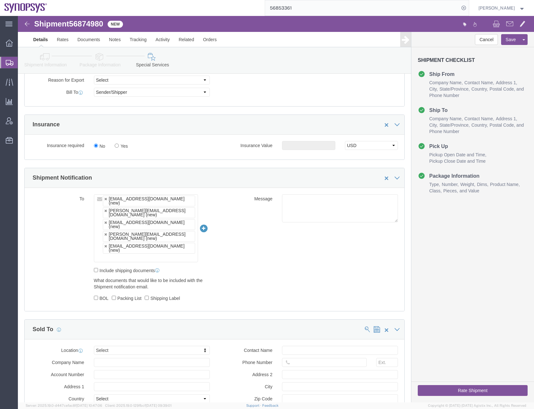
click ul "[EMAIL_ADDRESS][DOMAIN_NAME] (new) [PERSON_NAME][EMAIL_ADDRESS][DOMAIN_NAME] (n…"
paste input "[EMAIL_ADDRESS][DOMAIN_NAME]"
type input "[EMAIL_ADDRESS][DOMAIN_NAME]"
type input "[EMAIL_ADDRESS][DOMAIN_NAME],[PERSON_NAME][EMAIL_ADDRESS][DOMAIN_NAME],[PERSON_…"
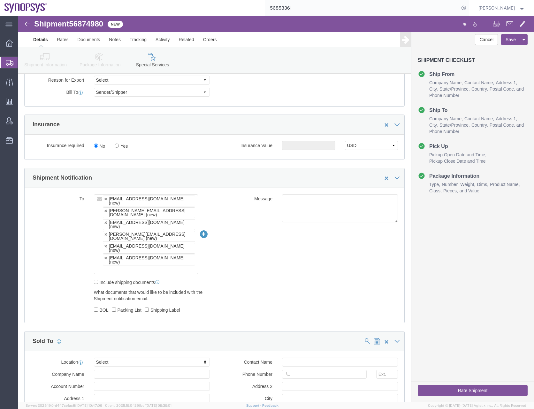
click ul "[EMAIL_ADDRESS][DOMAIN_NAME] (new) [PERSON_NAME][EMAIL_ADDRESS][DOMAIN_NAME] (n…"
paste input "[EMAIL_ADDRESS][DOMAIN_NAME]"
type input "[EMAIL_ADDRESS][DOMAIN_NAME]"
type input "[EMAIL_ADDRESS][DOMAIN_NAME],[PERSON_NAME][EMAIL_ADDRESS][DOMAIN_NAME],[PERSON_…"
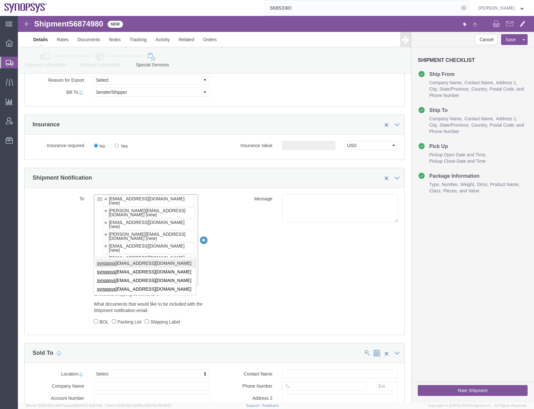
type input "synopsys"
type input "[EMAIL_ADDRESS][DOMAIN_NAME],[PERSON_NAME][EMAIL_ADDRESS][DOMAIN_NAME],[PERSON_…"
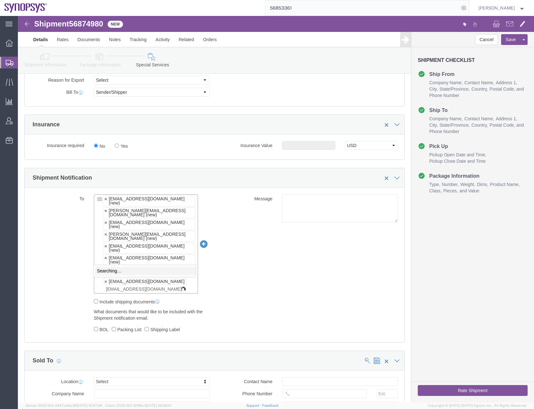
type input "[EMAIL_ADDRESS][DOMAIN_NAME]"
click div "To [EMAIL_ADDRESS][DOMAIN_NAME] (new) [PERSON_NAME][EMAIL_ADDRESS][DOMAIN_NAME]…"
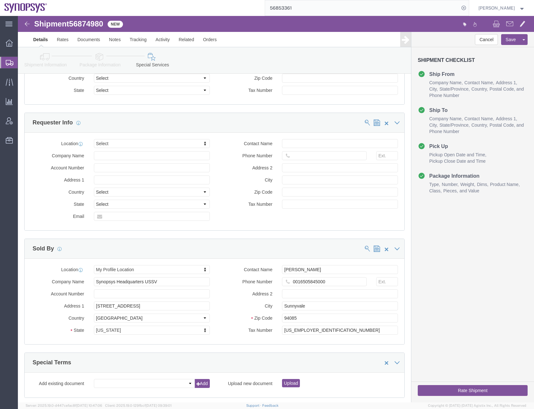
scroll to position [707, 0]
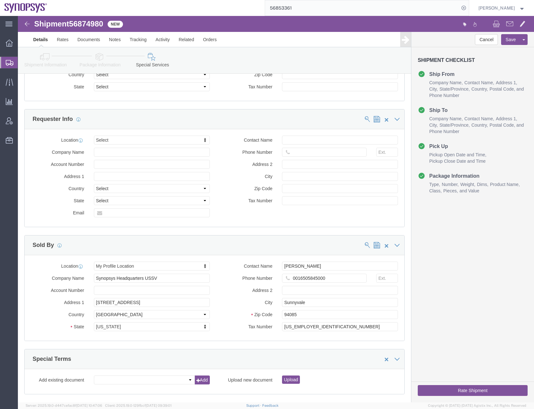
click button "Rate Shipment"
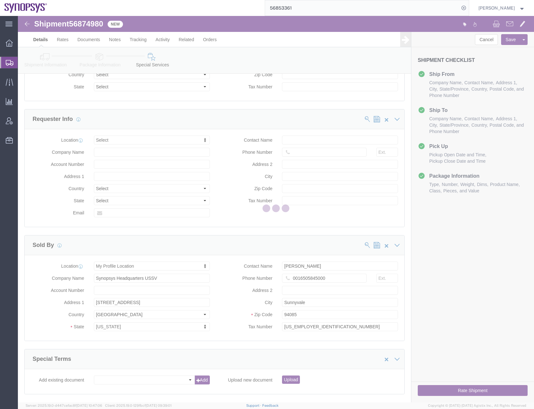
scroll to position [0, 0]
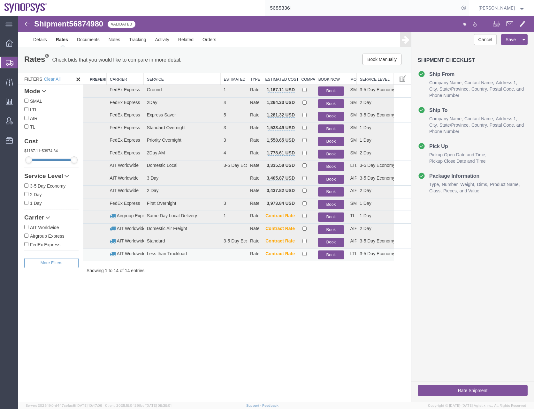
click at [333, 254] on button "Book" at bounding box center [331, 255] width 26 height 9
